Goal: Find specific page/section

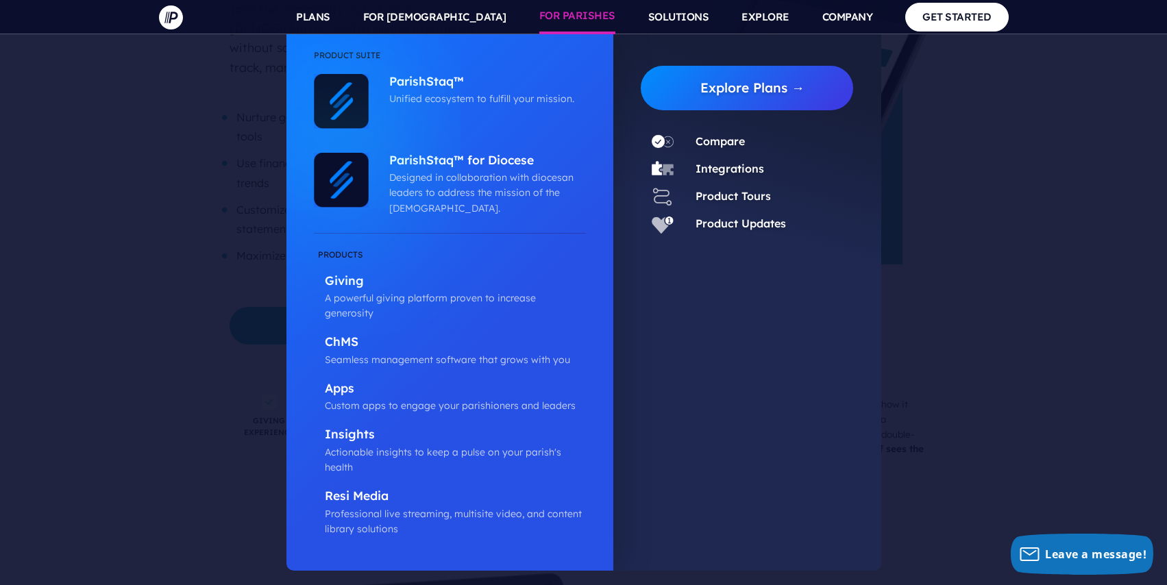
scroll to position [1819, 0]
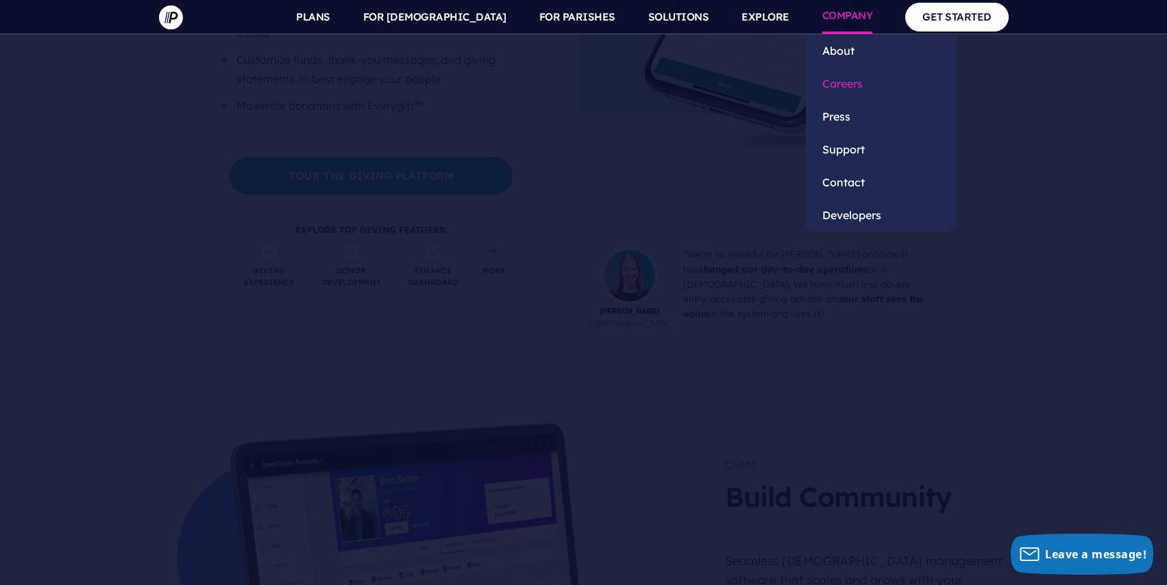
click at [843, 82] on link "Careers" at bounding box center [881, 83] width 151 height 33
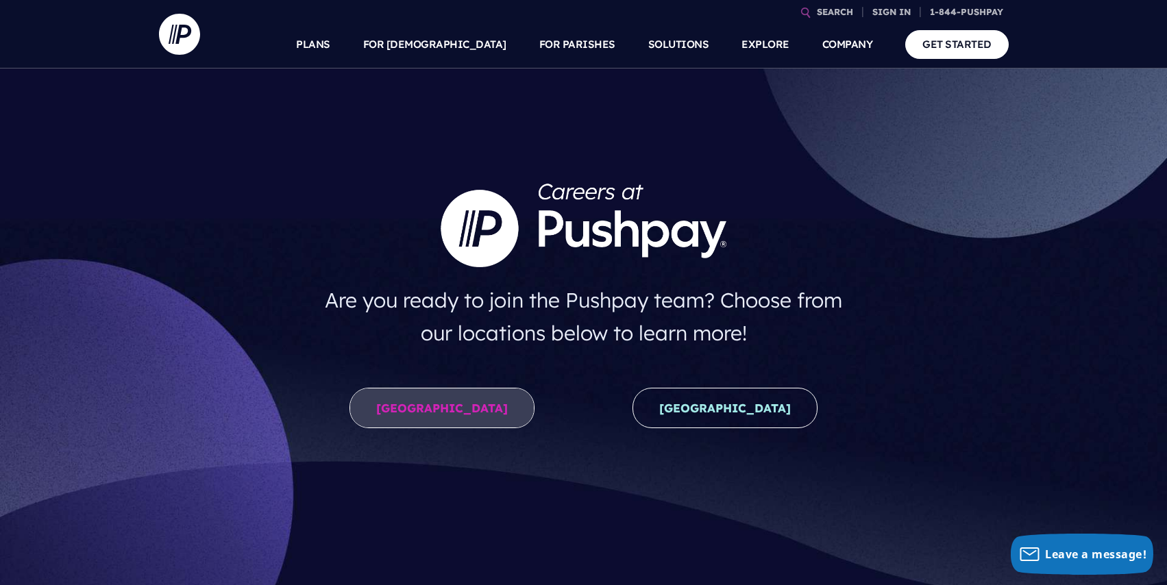
click at [416, 393] on link "United States" at bounding box center [441, 408] width 185 height 40
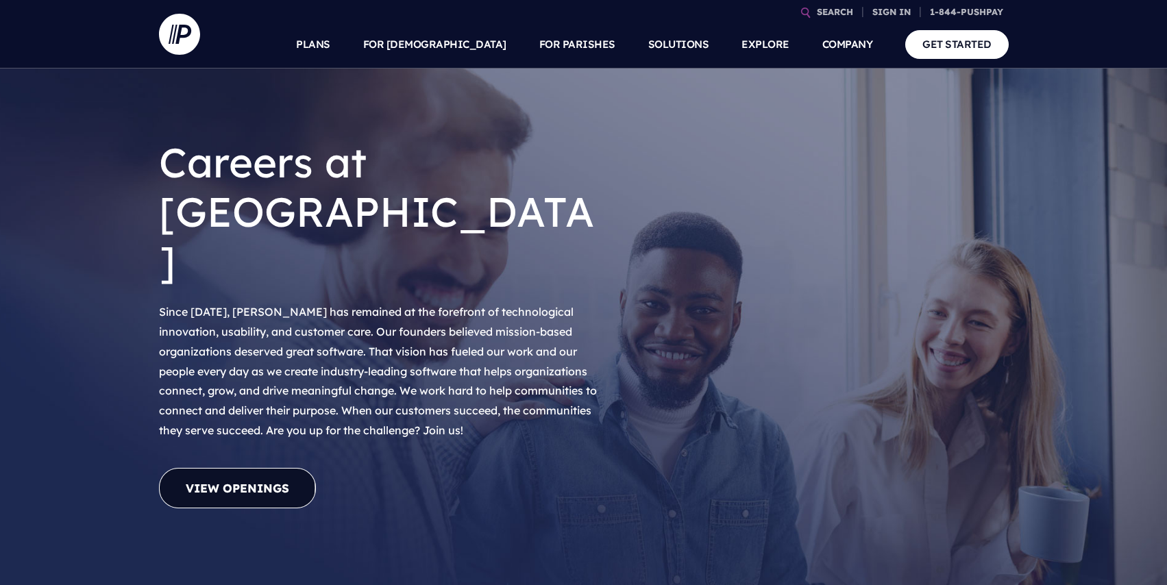
click at [249, 468] on link "View Openings" at bounding box center [237, 488] width 157 height 40
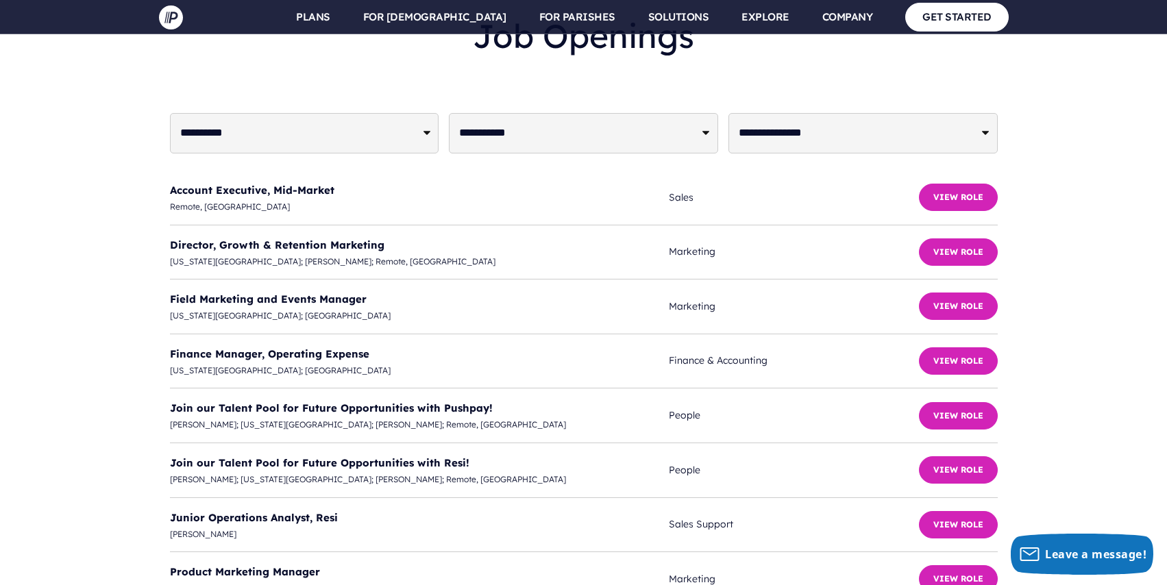
scroll to position [3404, 0]
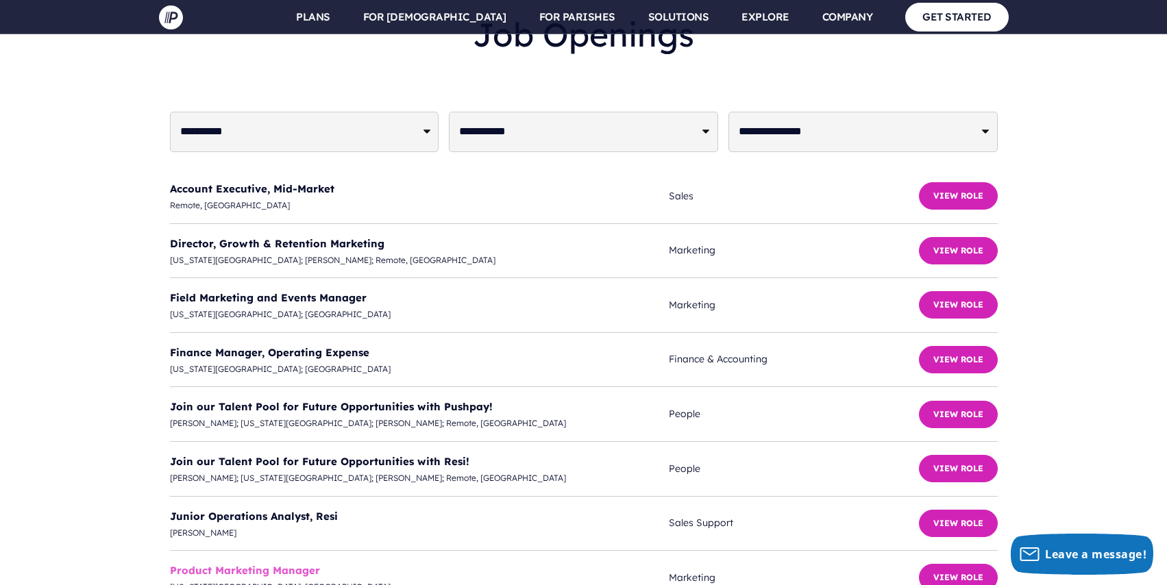
click at [275, 564] on link "Product Marketing Manager" at bounding box center [245, 570] width 150 height 13
click at [296, 564] on link "Product Marketing Manager" at bounding box center [245, 570] width 150 height 13
